Goal: Task Accomplishment & Management: Use online tool/utility

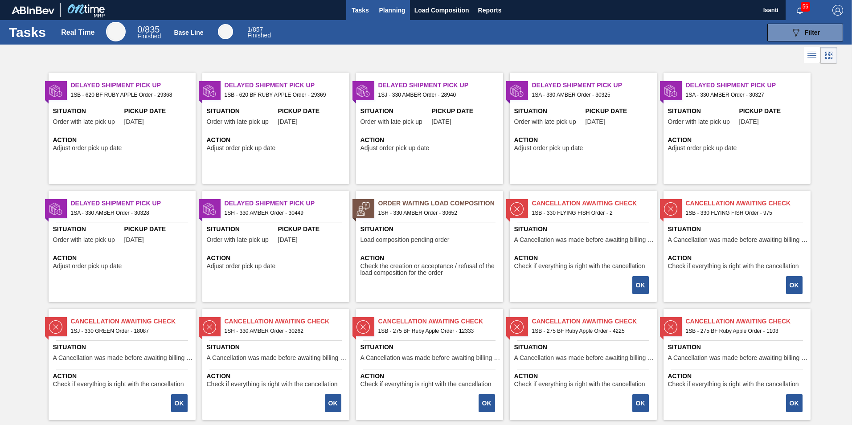
click at [386, 10] on span "Planning" at bounding box center [392, 10] width 26 height 11
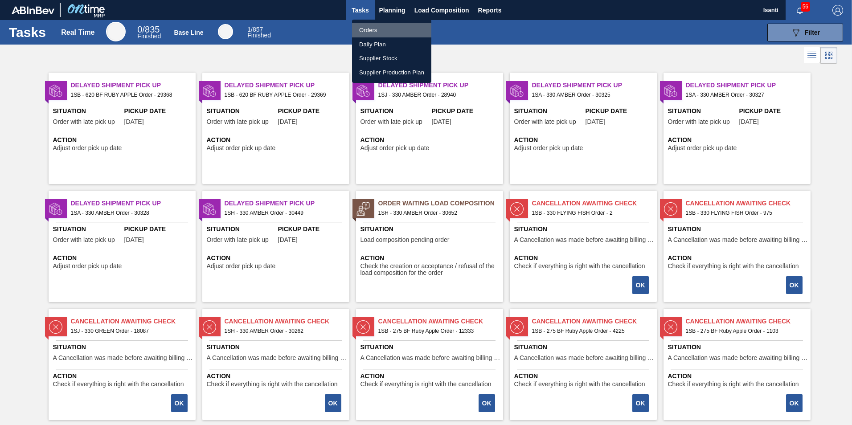
click at [369, 30] on li "Orders" at bounding box center [391, 30] width 79 height 14
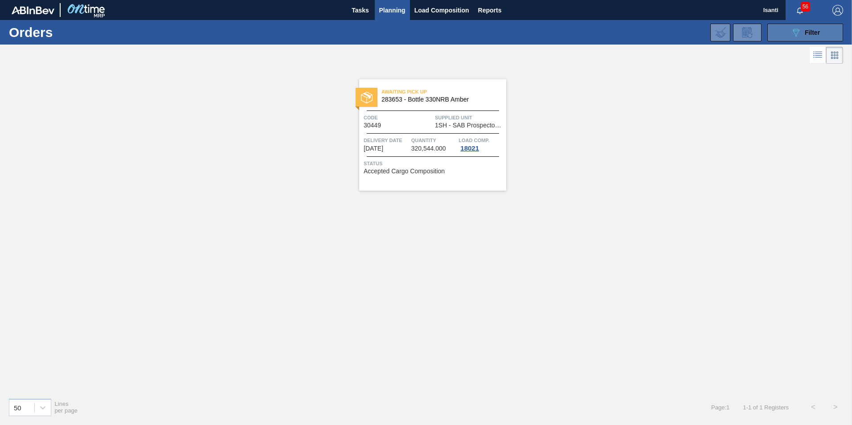
click at [779, 29] on button "089F7B8B-B2A5-4AFE-B5C0-19BA573D28AC Filter" at bounding box center [805, 33] width 76 height 18
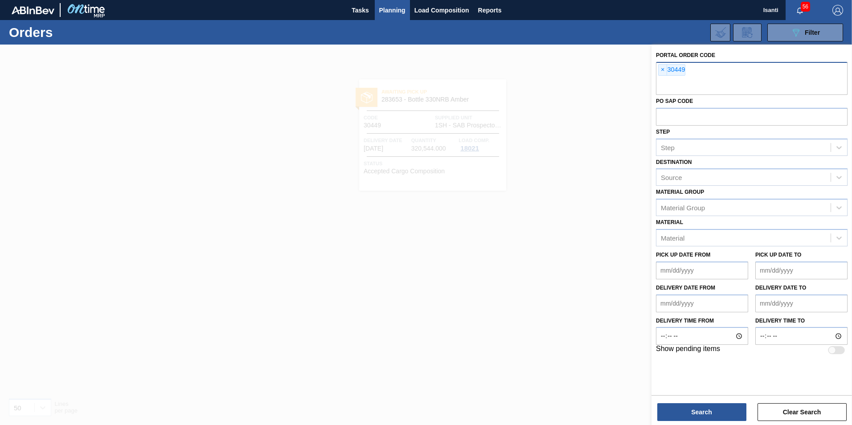
click at [662, 71] on span "×" at bounding box center [662, 70] width 8 height 11
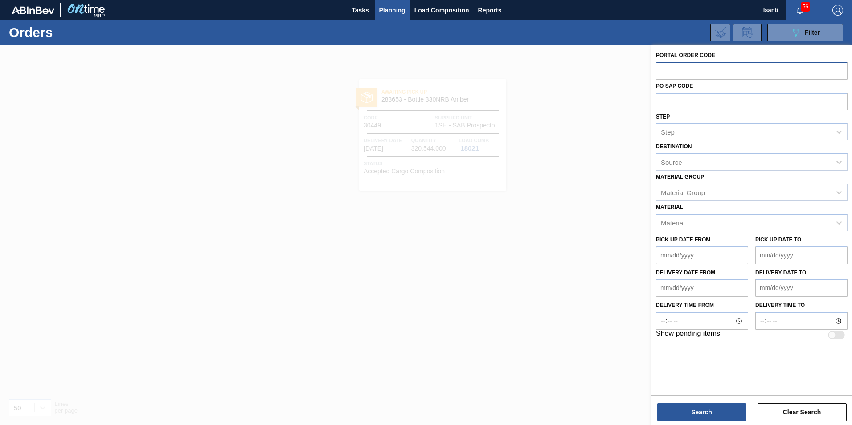
click at [686, 73] on input "text" at bounding box center [752, 70] width 192 height 17
type input "30652"
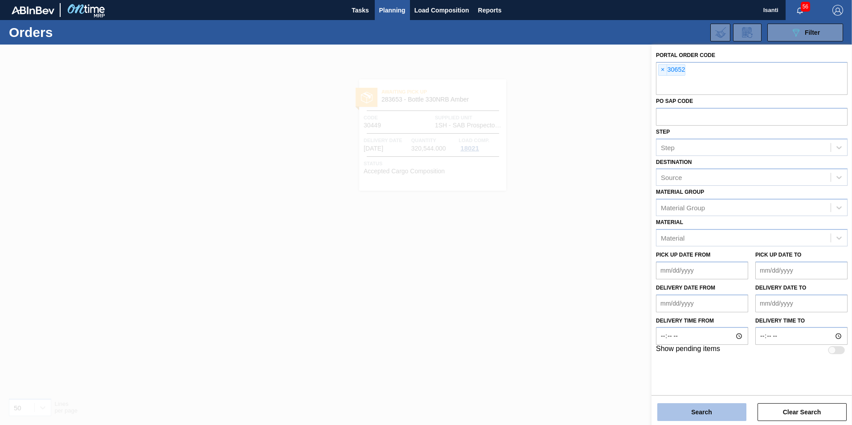
click at [708, 411] on button "Search" at bounding box center [701, 412] width 89 height 18
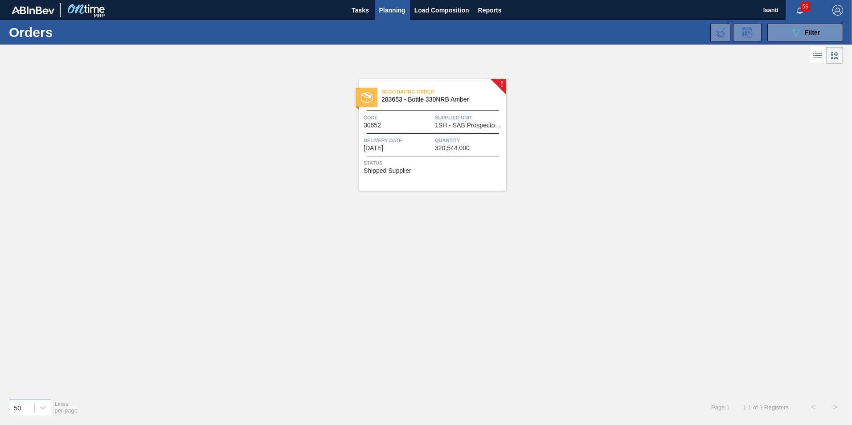
click at [432, 137] on span "Delivery Date" at bounding box center [397, 140] width 69 height 9
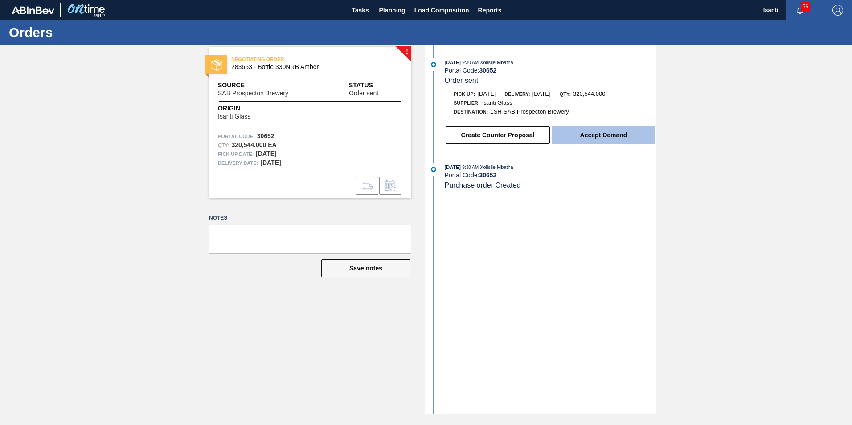
click at [583, 133] on button "Accept Demand" at bounding box center [603, 135] width 104 height 18
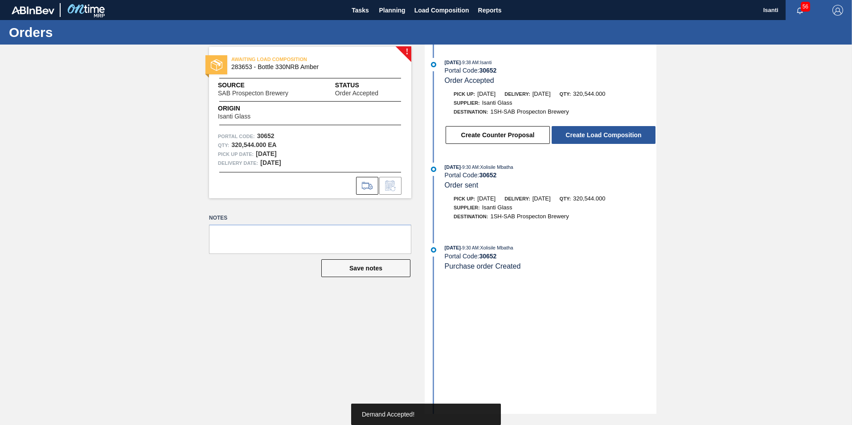
click at [583, 133] on button "Create Load Composition" at bounding box center [603, 135] width 104 height 18
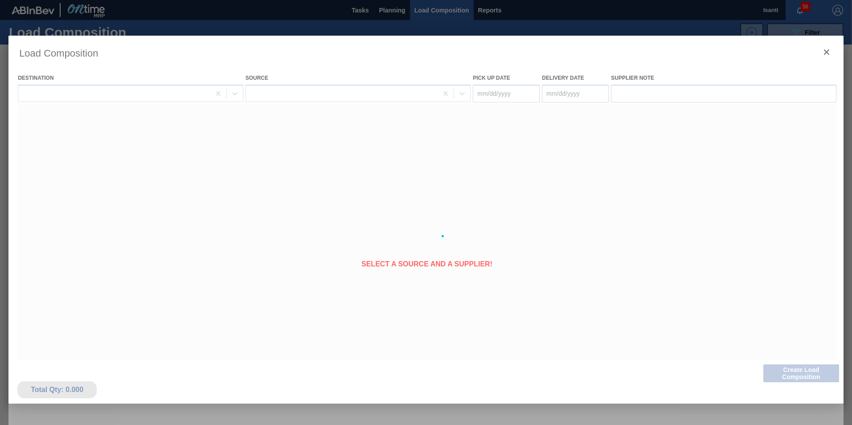
type Date "[DATE]"
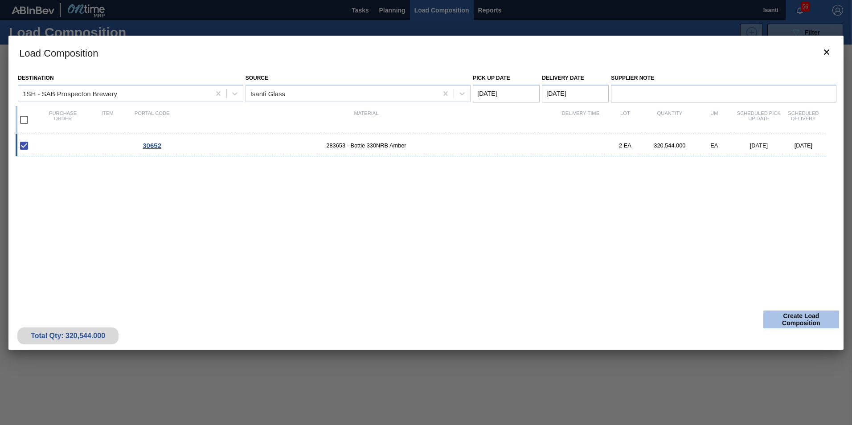
click at [807, 323] on button "Create Load Composition" at bounding box center [801, 319] width 76 height 18
